Goal: Task Accomplishment & Management: Manage account settings

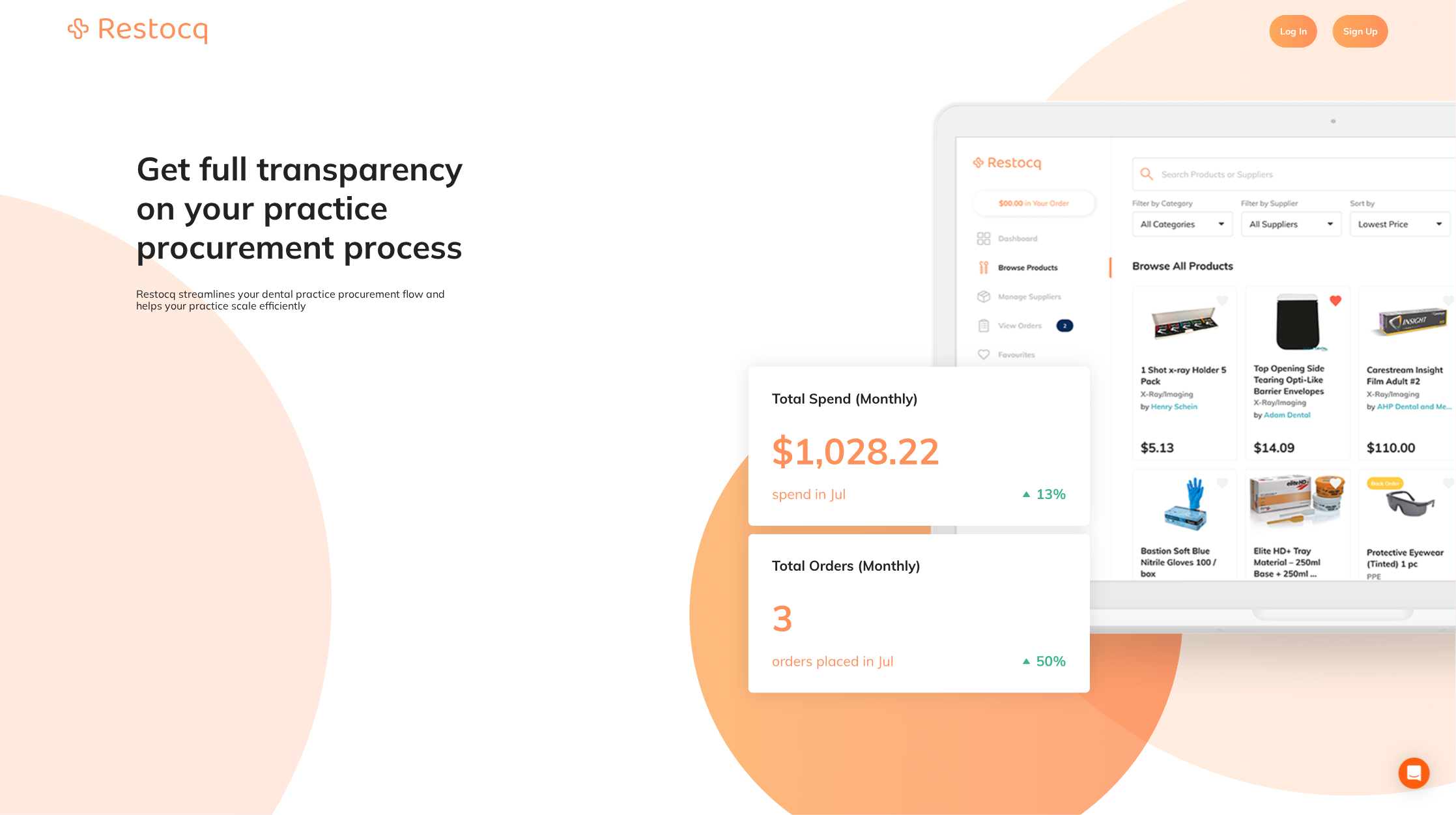
click at [1293, 28] on link "Log In" at bounding box center [1294, 31] width 47 height 32
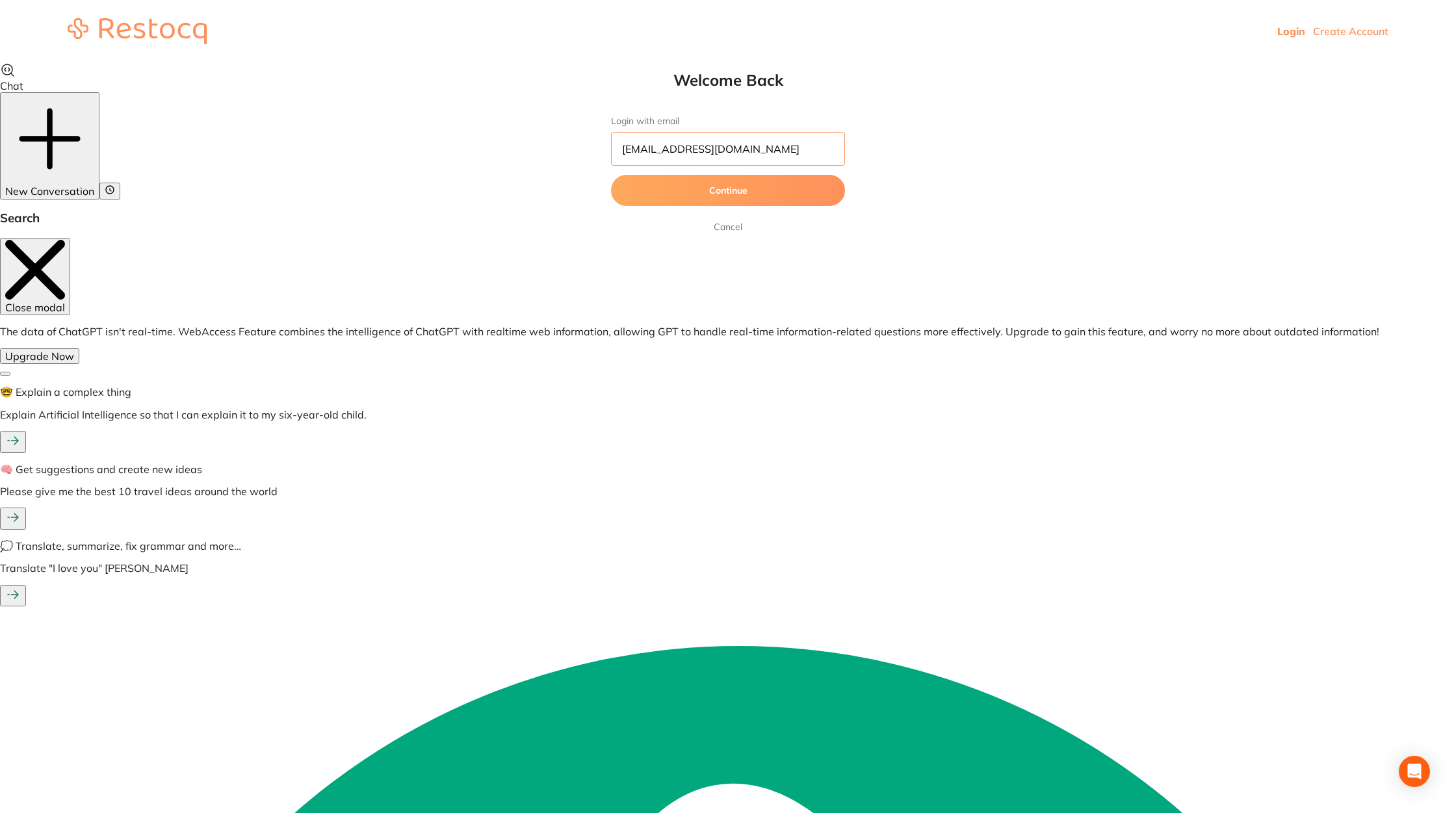
drag, startPoint x: 805, startPoint y: 152, endPoint x: 498, endPoint y: 137, distance: 307.4
paste input "[PERSON_NAME][EMAIL_ADDRESS][DOMAIN_NAME]"
type input "[PERSON_NAME][EMAIL_ADDRESS][DOMAIN_NAME]"
click at [751, 191] on button "Continue" at bounding box center [728, 191] width 234 height 31
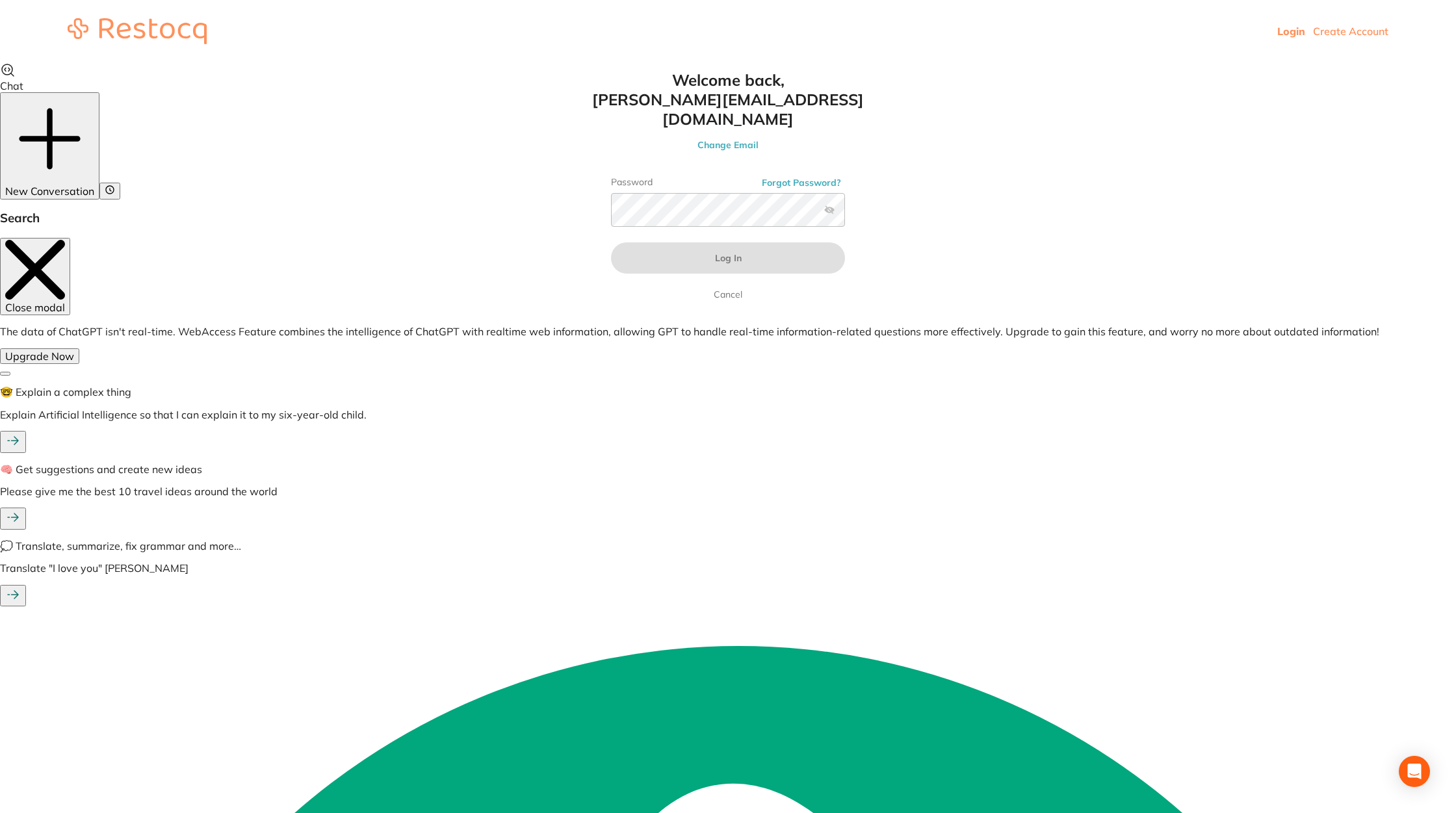
click at [821, 177] on button "Forgot Password?" at bounding box center [802, 182] width 87 height 11
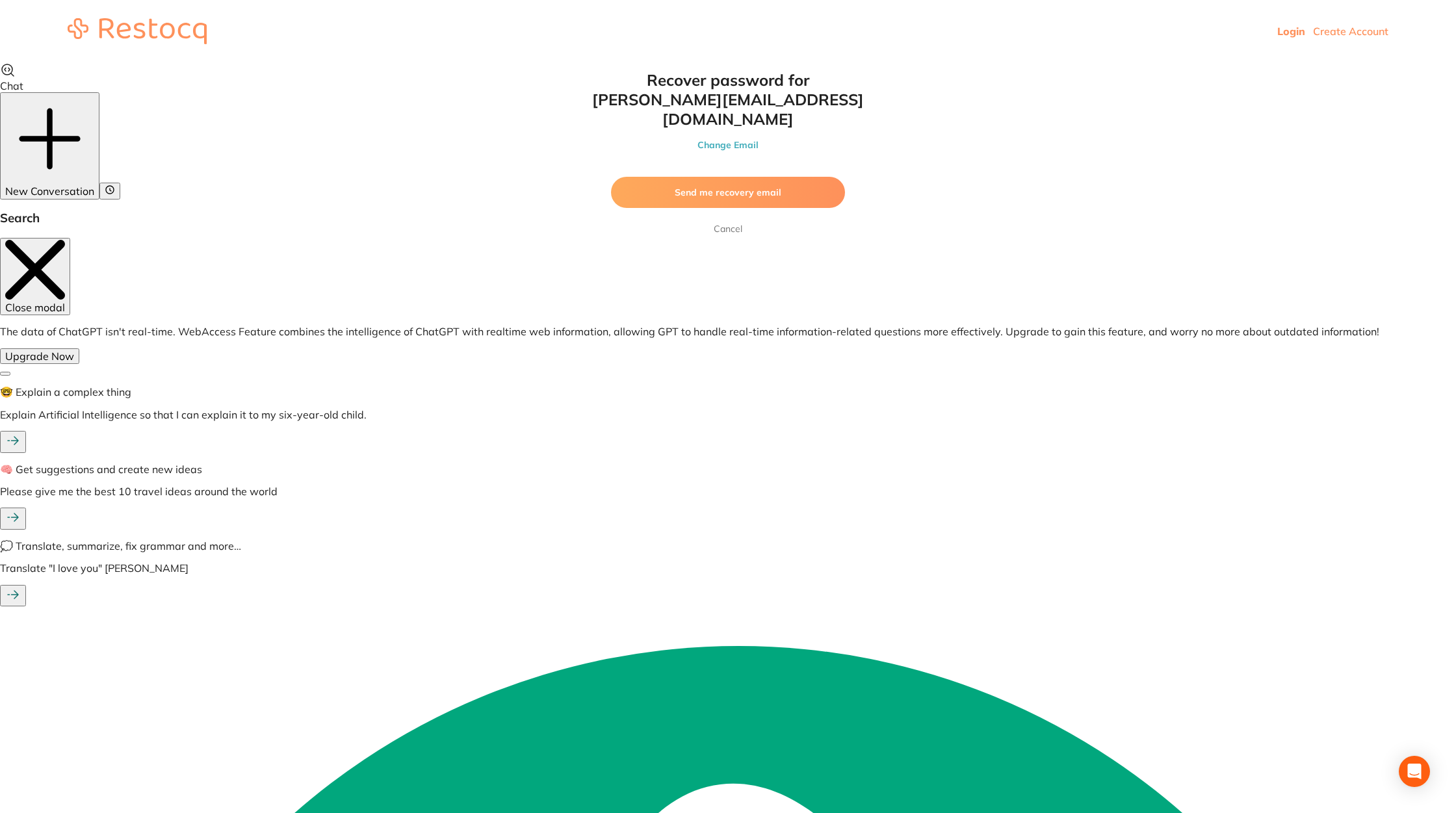
click at [812, 177] on button "Send me recovery email" at bounding box center [728, 193] width 234 height 31
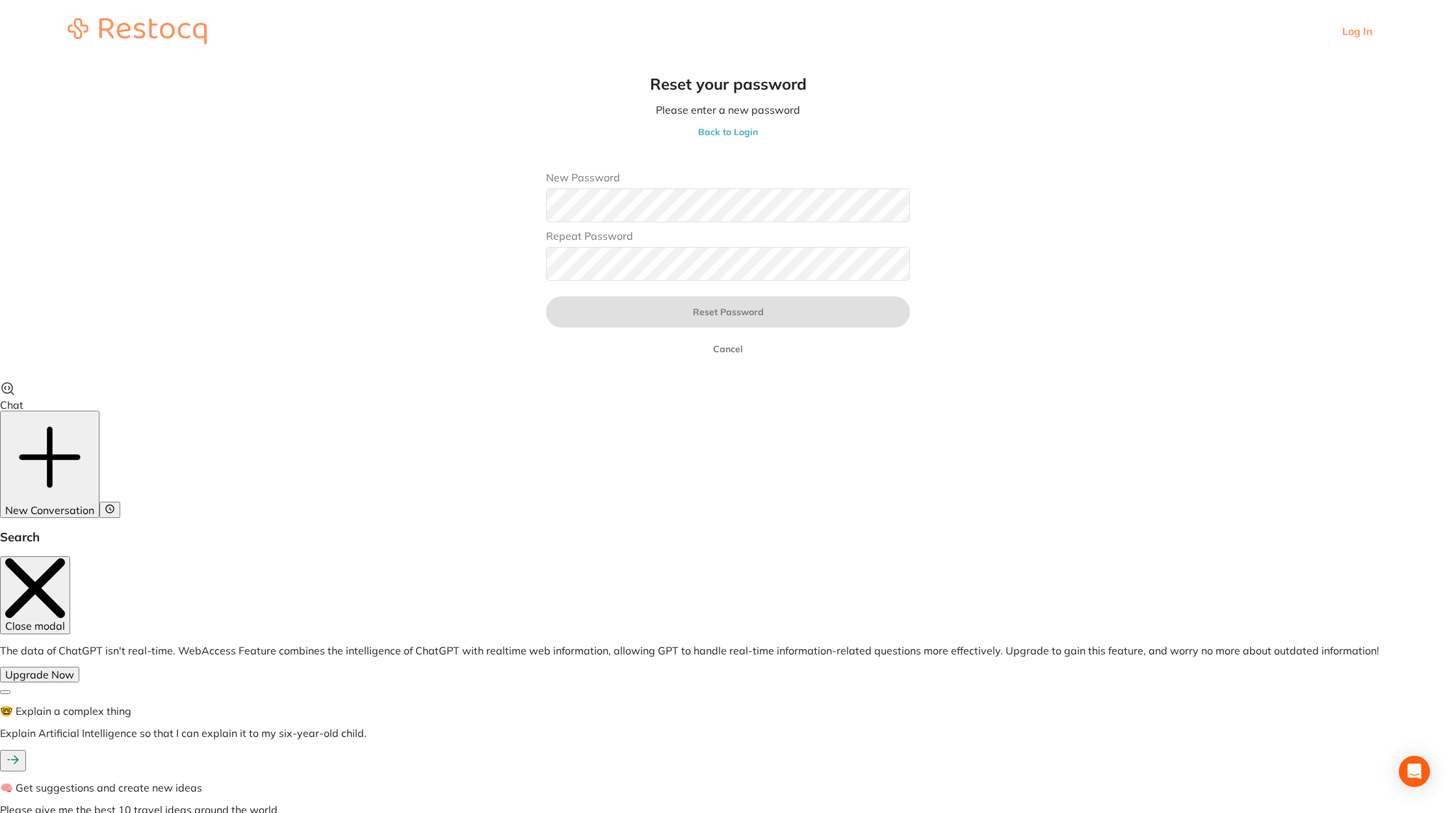
click at [404, 282] on main "Reset your password Please enter a new password Back to Login New Password Repe…" at bounding box center [728, 221] width 1456 height 318
click at [1018, 315] on main "Reset your password Please enter a new password Back to Login New Password Repe…" at bounding box center [728, 221] width 1456 height 318
click at [901, 312] on button "Reset Password" at bounding box center [728, 312] width 364 height 31
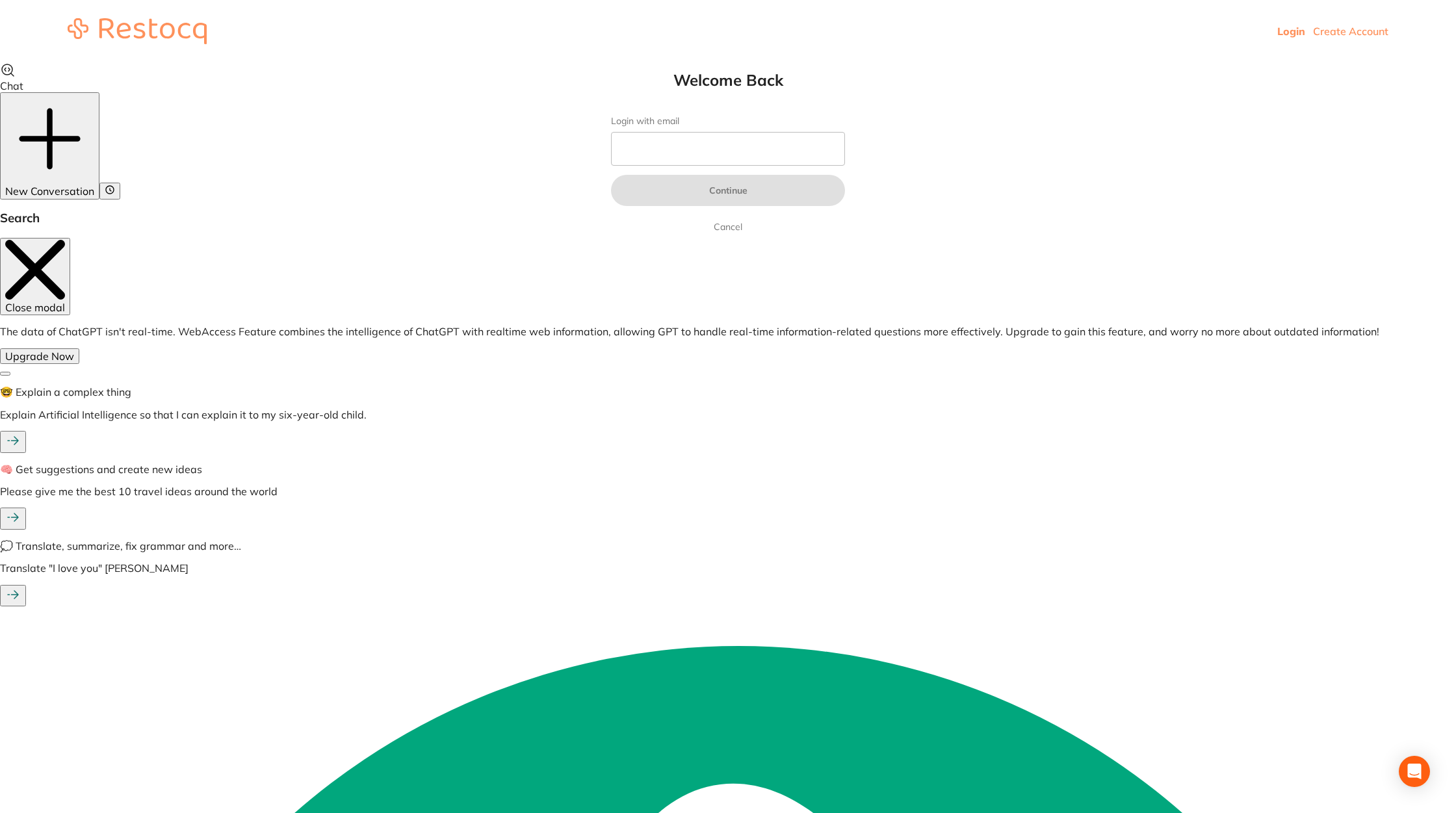
type input "[EMAIL_ADDRESS][DOMAIN_NAME]"
type textarea "om.au"
drag, startPoint x: 786, startPoint y: 149, endPoint x: 393, endPoint y: 145, distance: 393.0
paste input "[PERSON_NAME][EMAIL_ADDRESS][DOMAIN_NAME]"
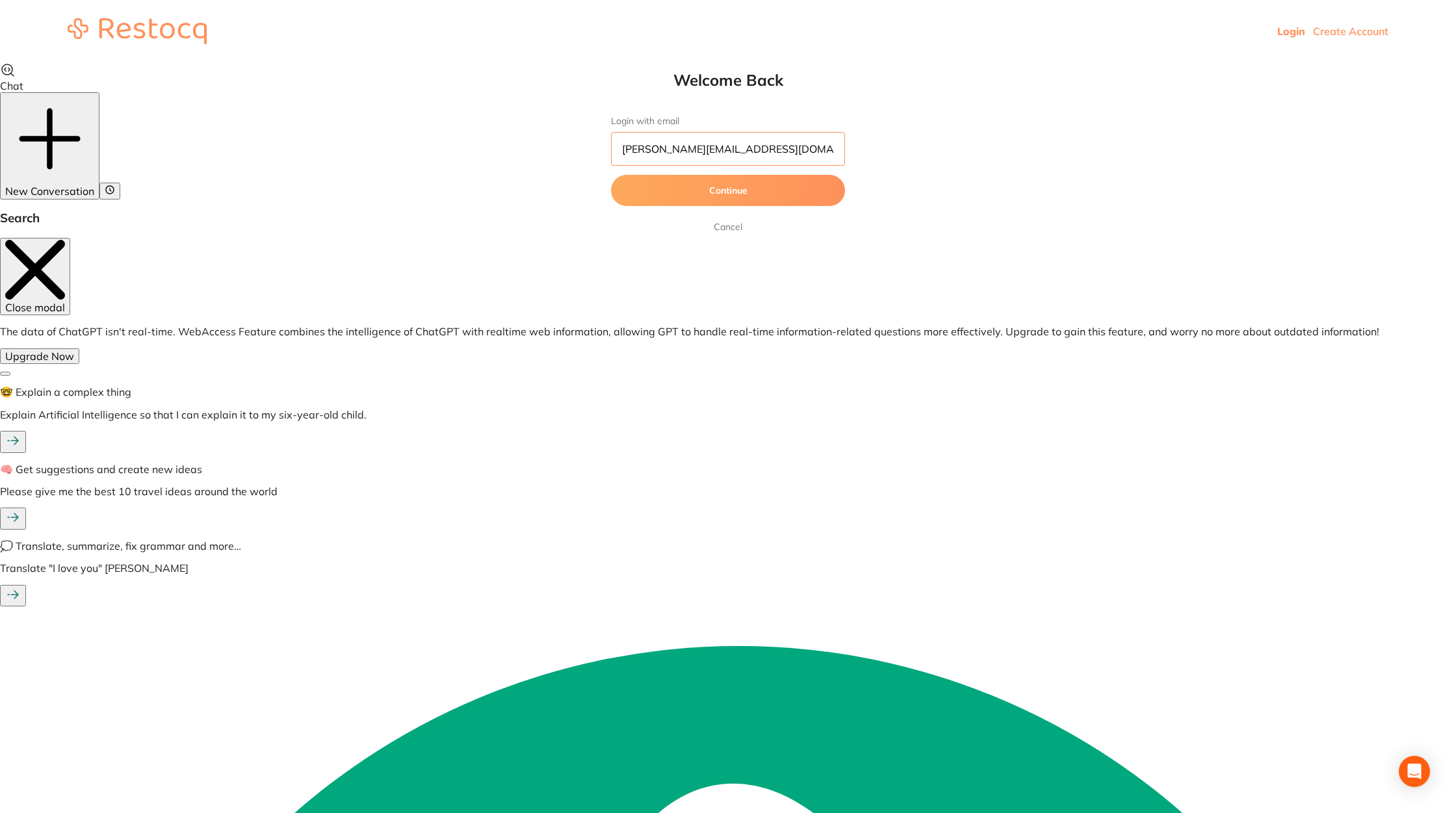
type input "[PERSON_NAME][EMAIL_ADDRESS][DOMAIN_NAME]"
click at [820, 186] on button "Continue" at bounding box center [728, 191] width 234 height 31
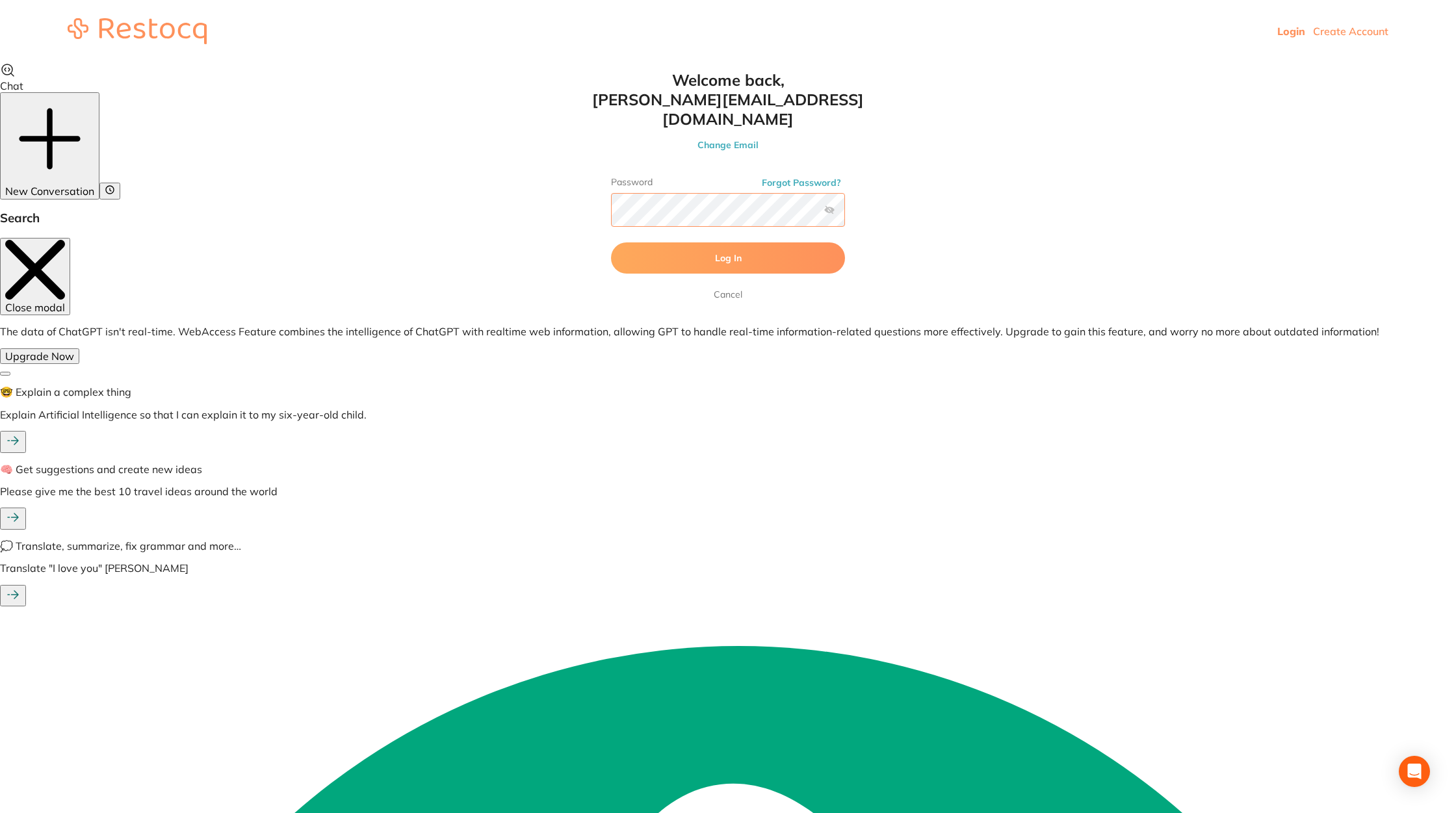
click at [611, 242] on button "Log In" at bounding box center [728, 258] width 234 height 31
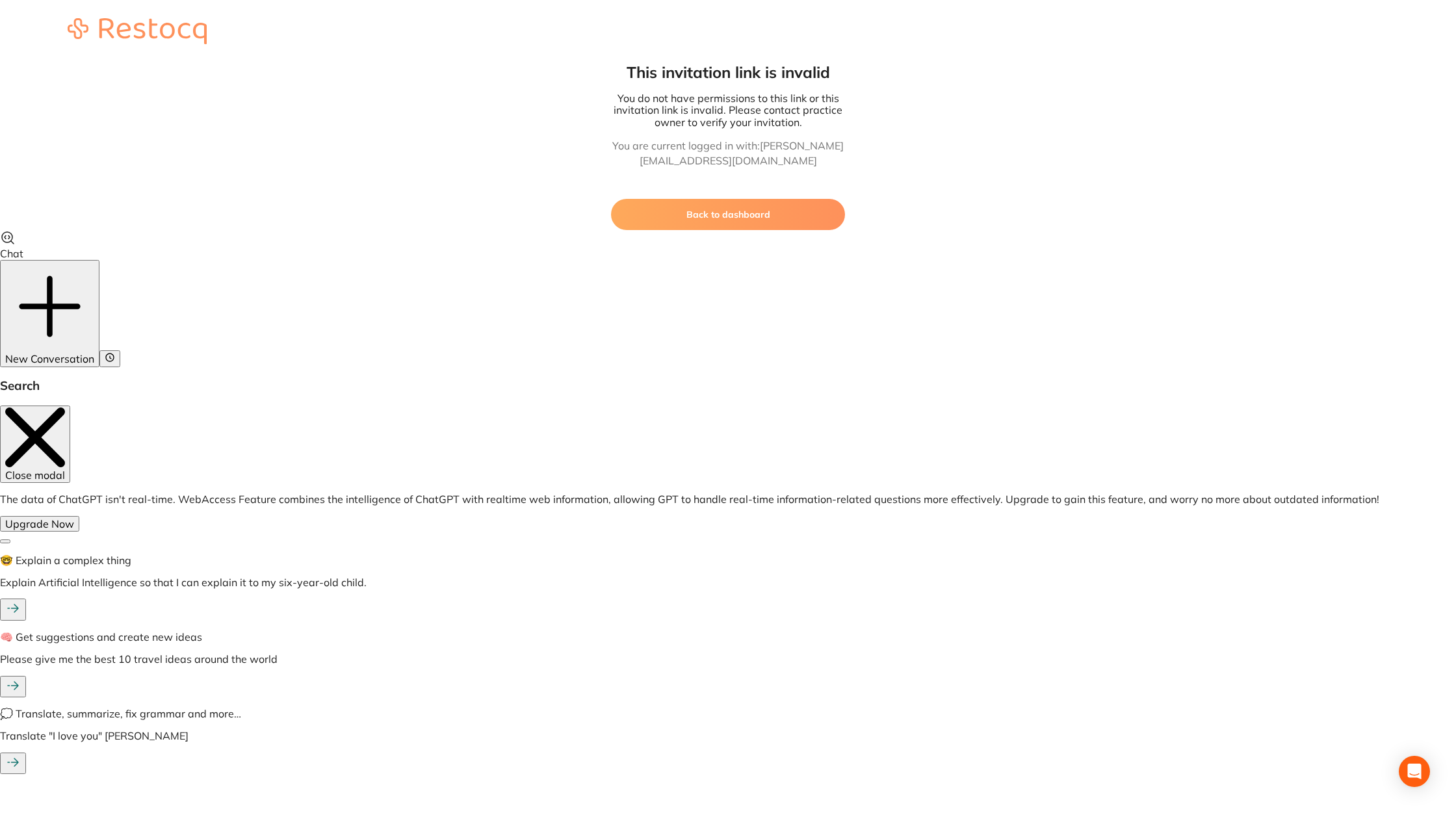
click at [703, 211] on button "Back to dashboard" at bounding box center [728, 214] width 234 height 31
